Goal: Task Accomplishment & Management: Use online tool/utility

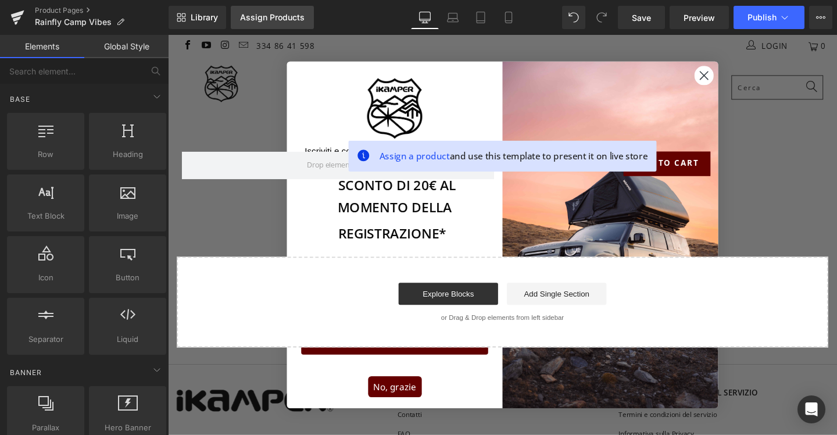
click at [262, 16] on div "Assign Products" at bounding box center [272, 17] width 65 height 9
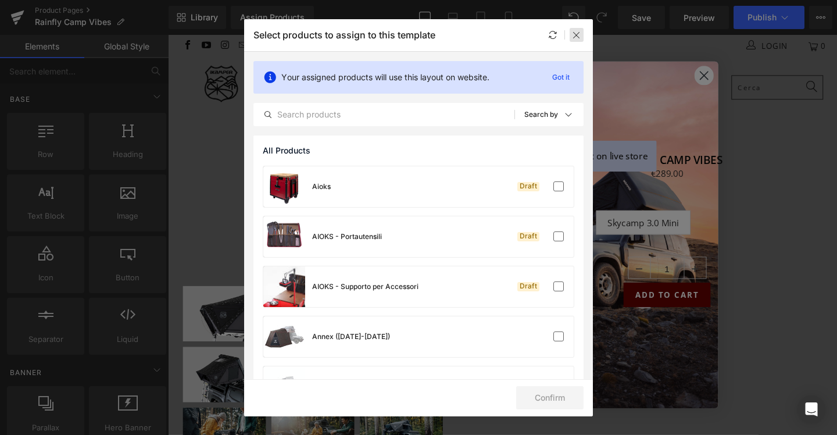
click at [580, 33] on icon at bounding box center [576, 34] width 9 height 9
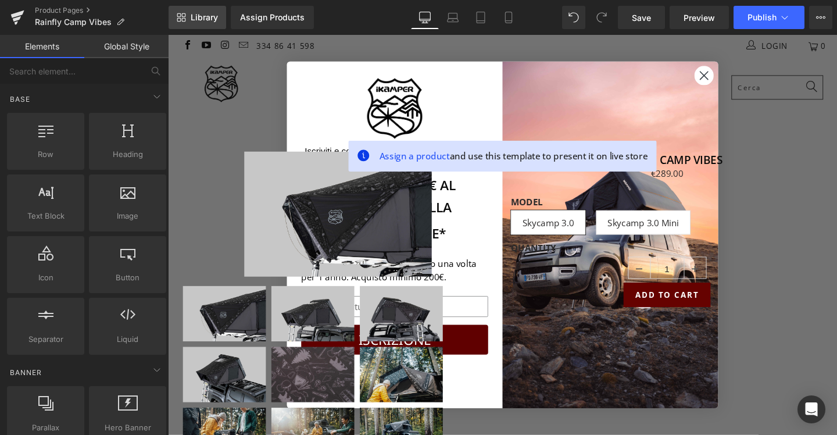
click at [191, 17] on span "Library" at bounding box center [204, 17] width 27 height 10
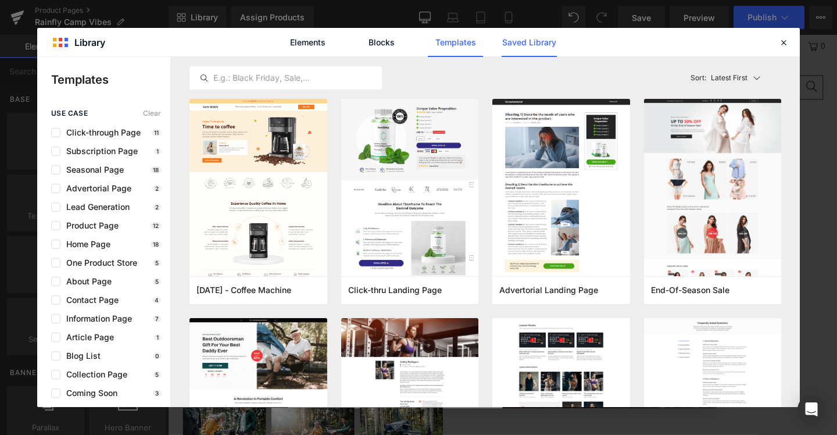
click at [519, 40] on link "Saved Library" at bounding box center [529, 42] width 55 height 29
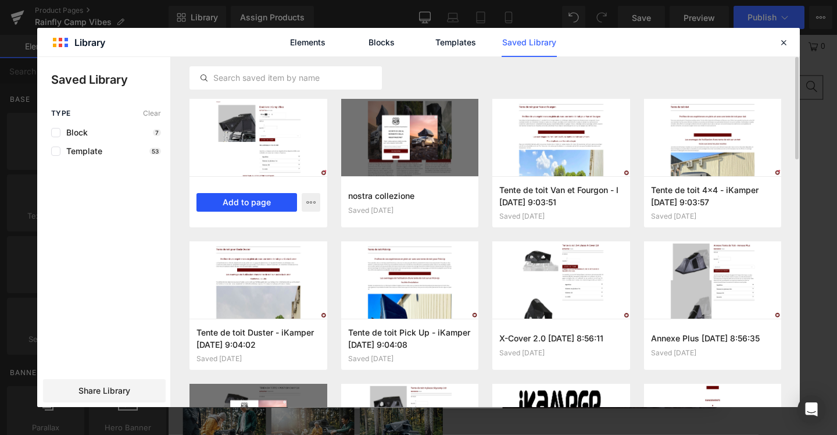
click at [239, 203] on button "Add to page" at bounding box center [247, 202] width 101 height 19
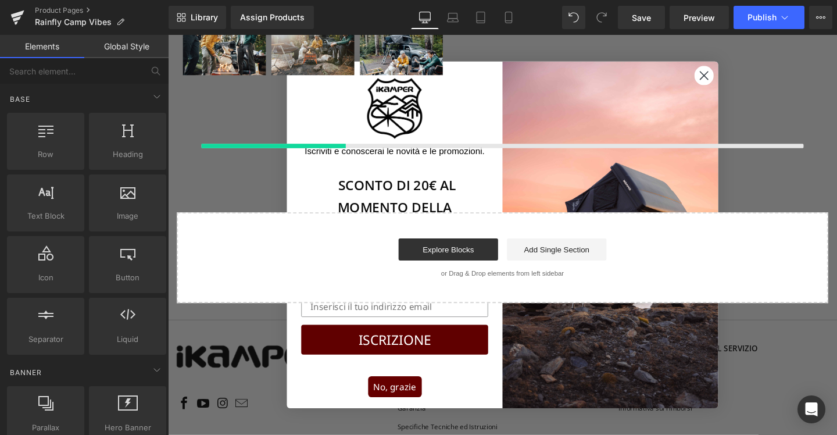
scroll to position [419, 0]
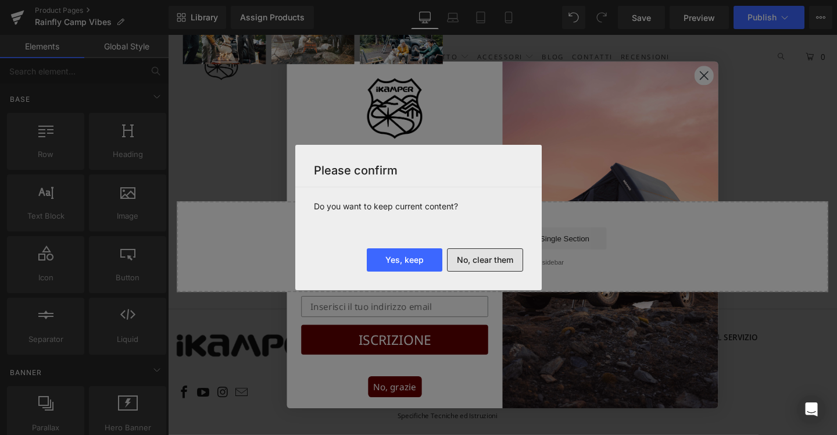
click at [472, 256] on button "No, clear them" at bounding box center [485, 259] width 76 height 23
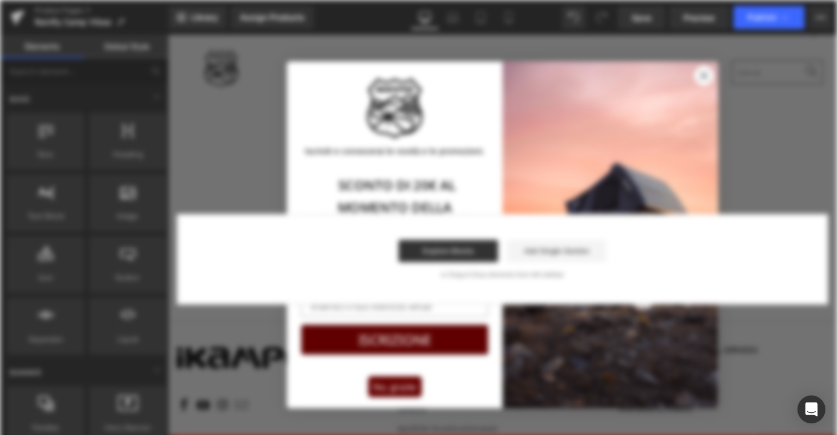
scroll to position [0, 0]
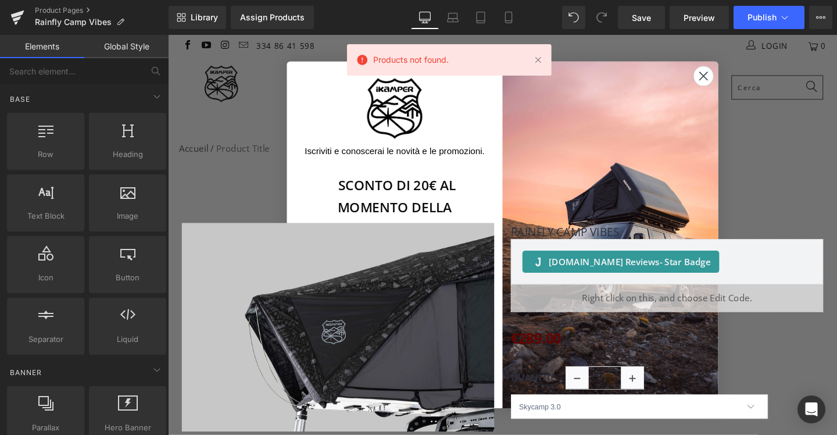
click at [734, 77] on circle "Close dialog" at bounding box center [731, 78] width 19 height 19
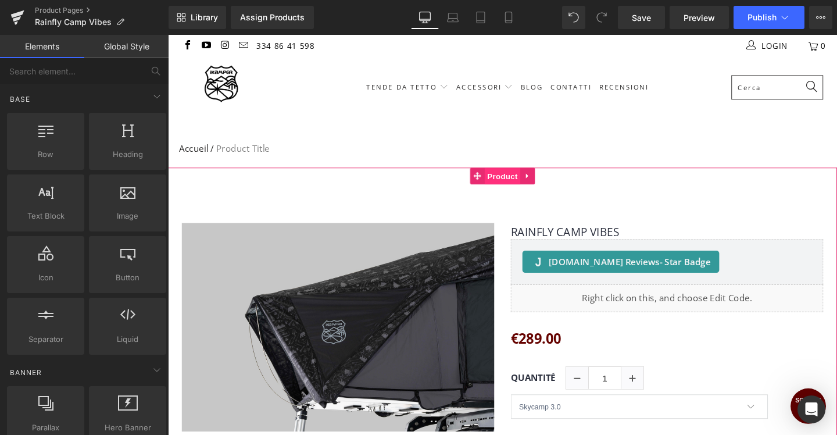
click at [525, 191] on span "Product" at bounding box center [520, 183] width 38 height 17
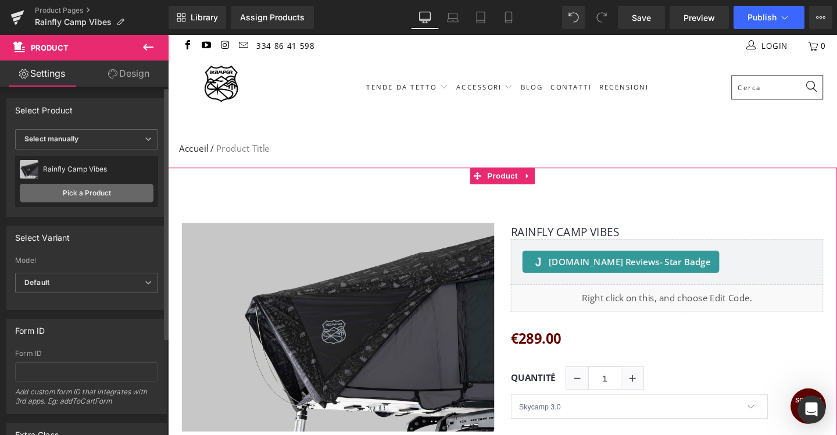
click at [74, 193] on link "Pick a Product" at bounding box center [87, 193] width 134 height 19
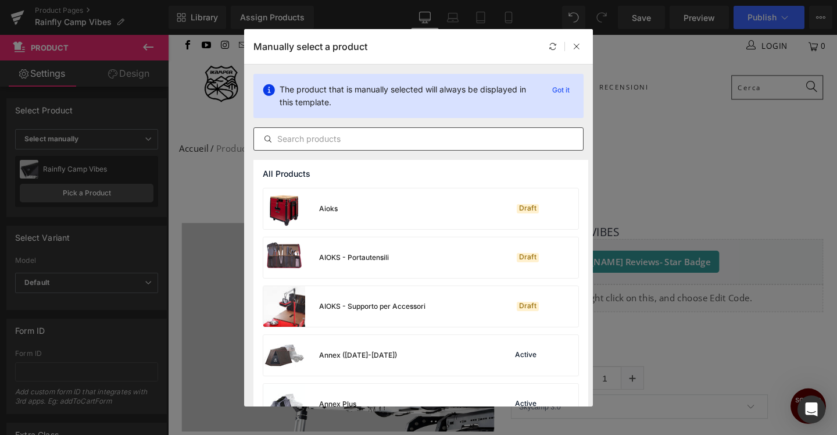
click at [328, 139] on input "text" at bounding box center [418, 139] width 329 height 14
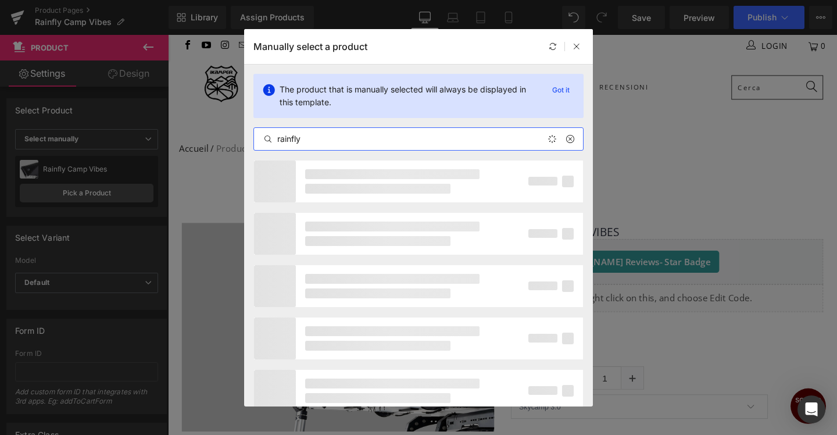
type input "rainfly"
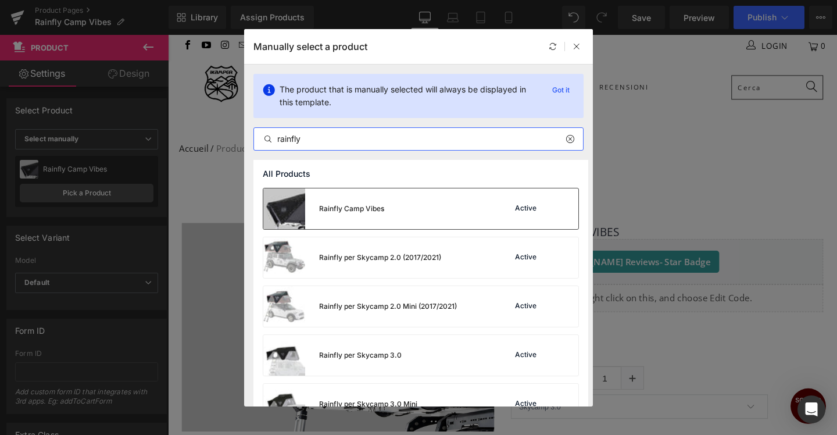
click at [347, 213] on div "Rainfly Camp Vibes" at bounding box center [351, 209] width 65 height 10
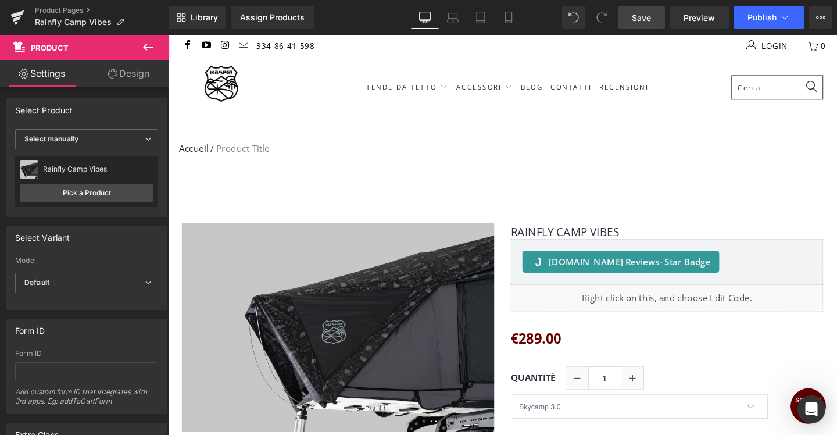
click at [638, 22] on span "Save" at bounding box center [641, 18] width 19 height 12
